Goal: Information Seeking & Learning: Find specific fact

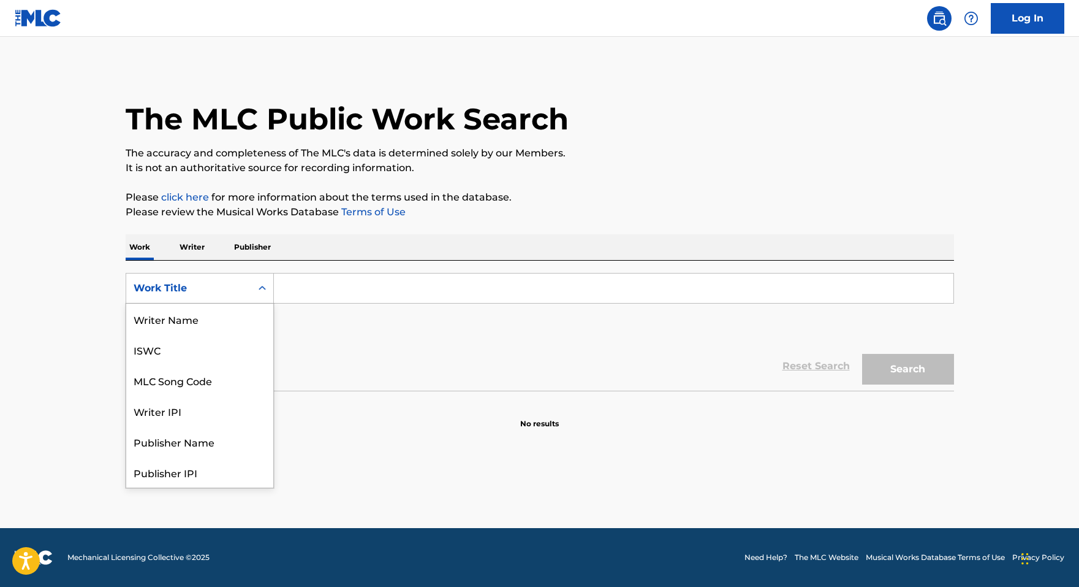
click at [254, 289] on div "Search Form" at bounding box center [262, 288] width 22 height 22
click at [185, 327] on div "MLC Song Code" at bounding box center [199, 318] width 147 height 31
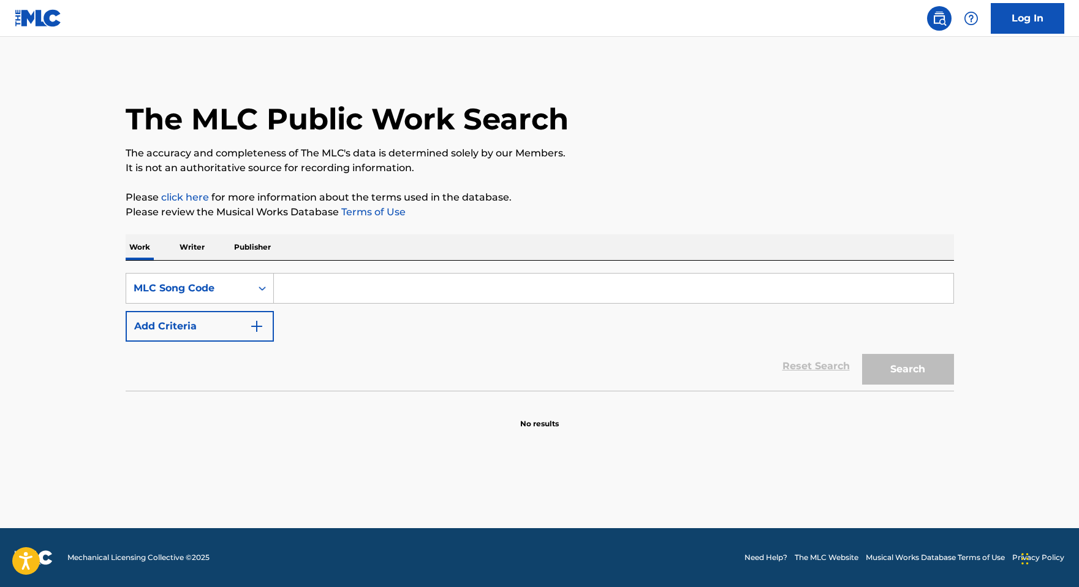
click at [303, 289] on input "Search Form" at bounding box center [614, 287] width 680 height 29
paste input "GV9TVK"
type input "GV9TVK"
click at [862, 354] on button "Search" at bounding box center [908, 369] width 92 height 31
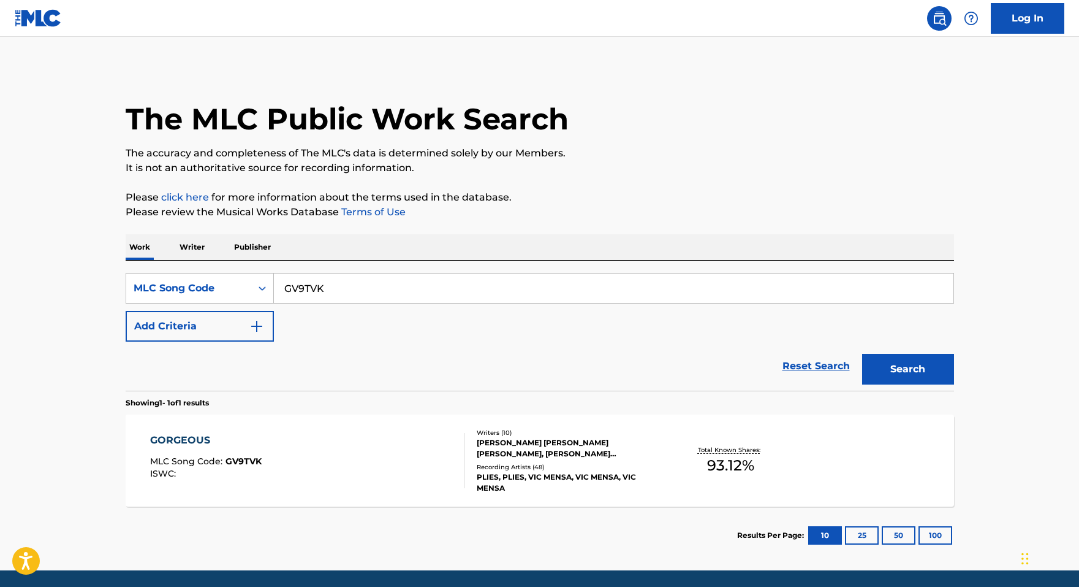
click at [355, 460] on div "GORGEOUS MLC Song Code : GV9TVK ISWC :" at bounding box center [307, 460] width 315 height 55
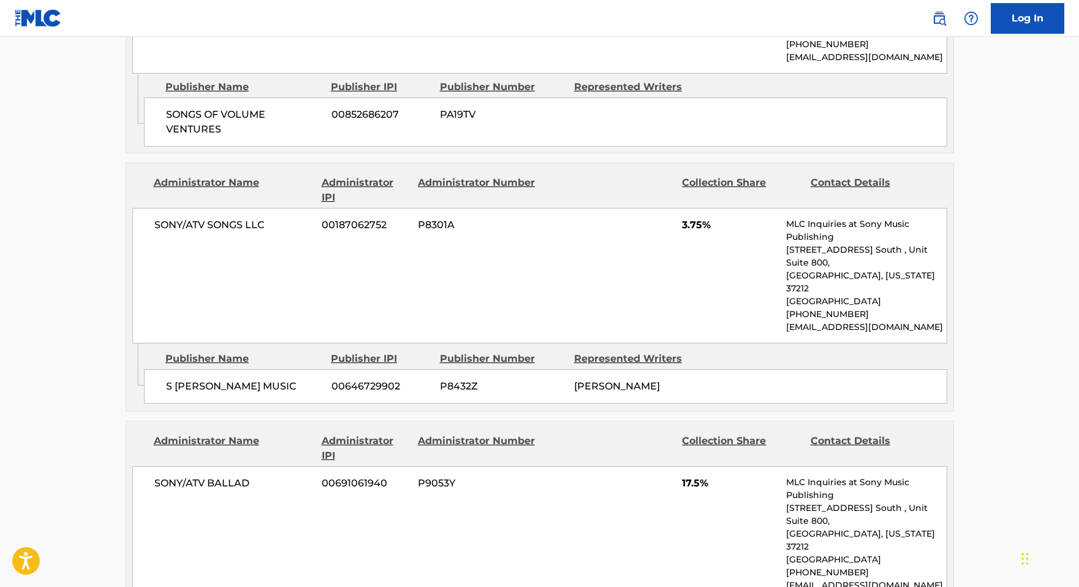
scroll to position [2451, 0]
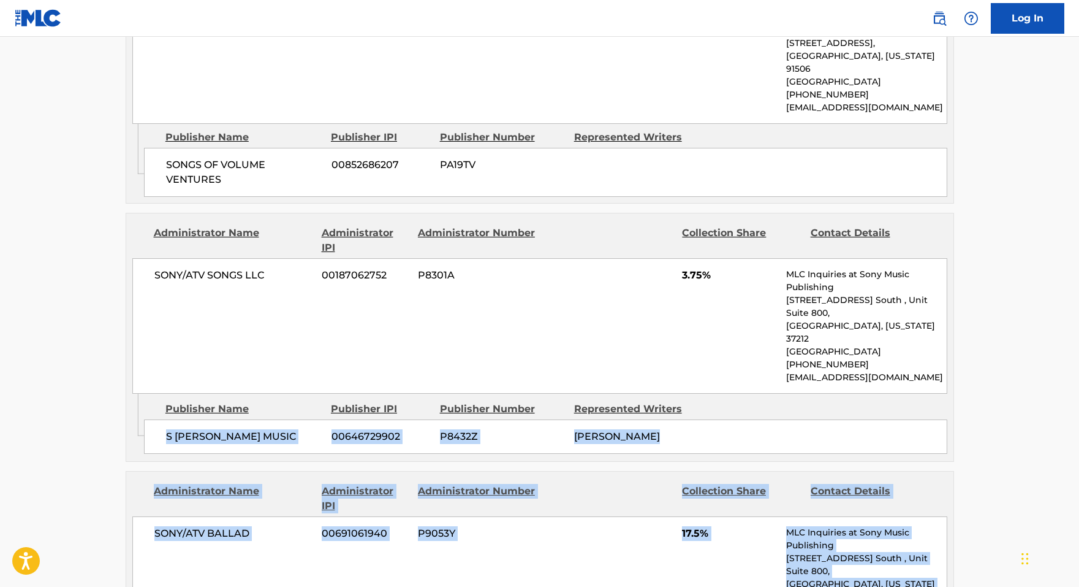
drag, startPoint x: 1079, startPoint y: 483, endPoint x: 1075, endPoint y: 254, distance: 228.6
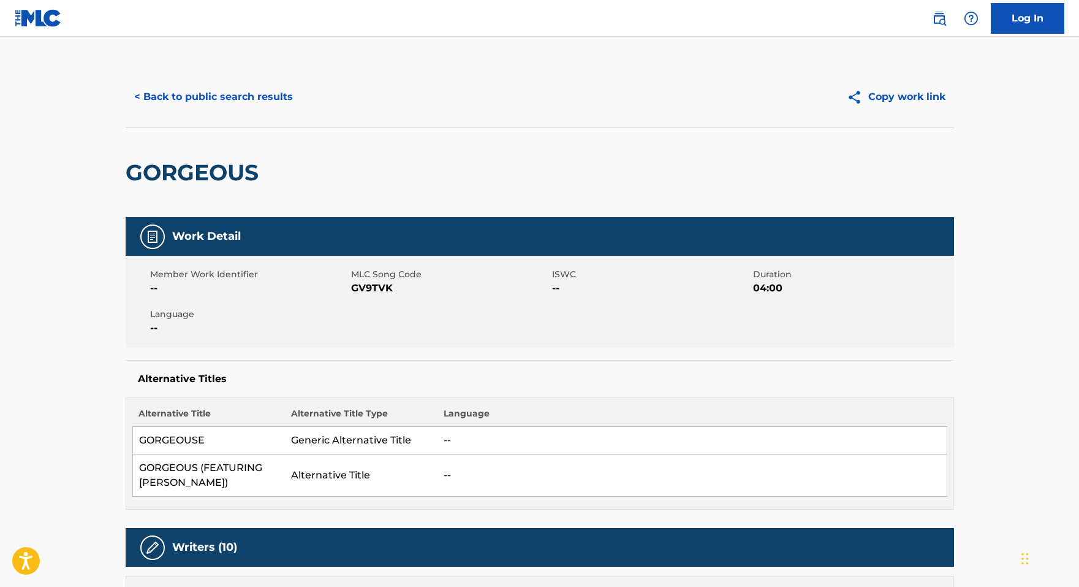
scroll to position [0, 0]
